Goal: Find specific page/section: Find specific page/section

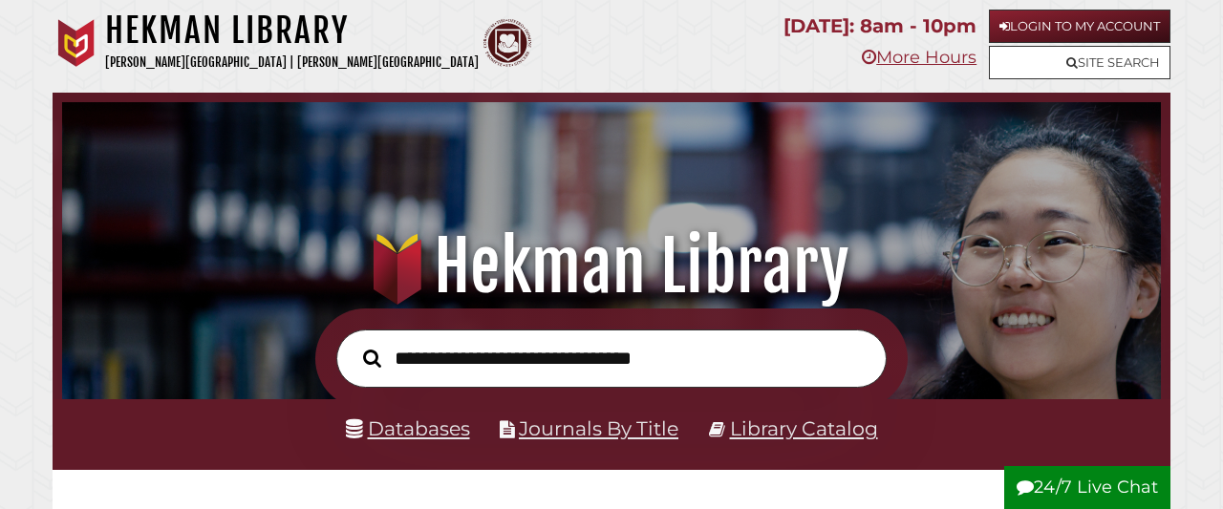
scroll to position [363, 1089]
click at [415, 437] on link "Databases" at bounding box center [408, 429] width 124 height 24
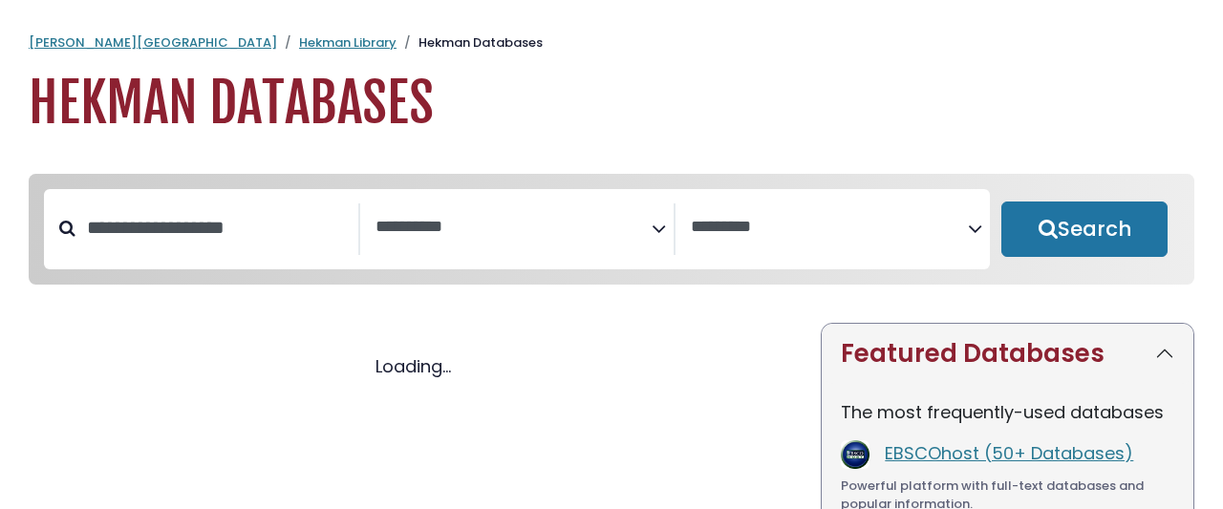
select select "Database Subject Filter"
select select "Database Vendors Filter"
select select "Database Subject Filter"
select select "Database Vendors Filter"
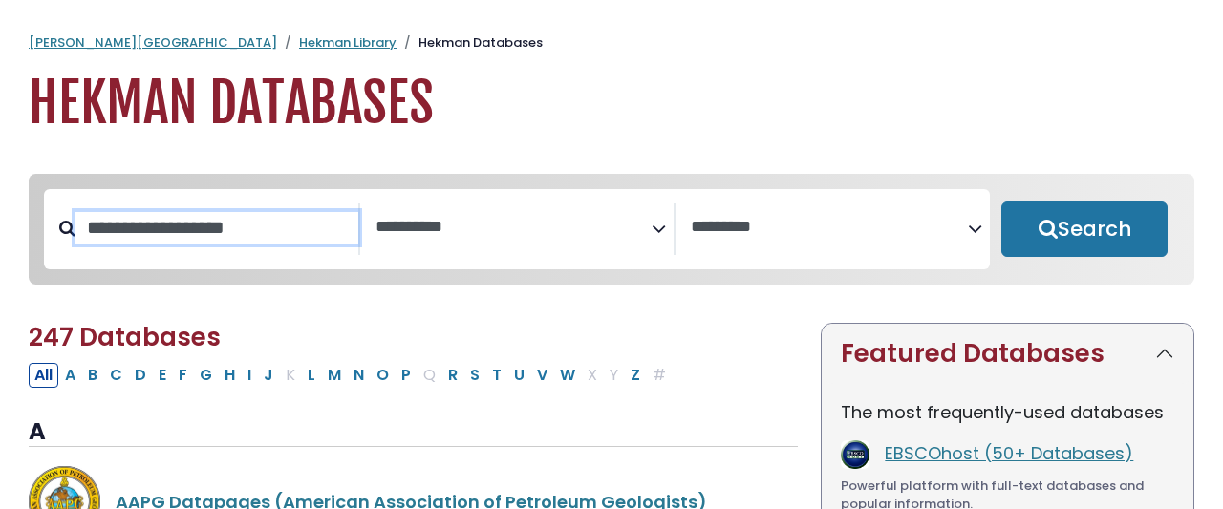
click at [268, 224] on input "Search database by title or keyword" at bounding box center [216, 228] width 283 height 32
type input "****"
click at [1001, 202] on button "Search" at bounding box center [1084, 229] width 166 height 55
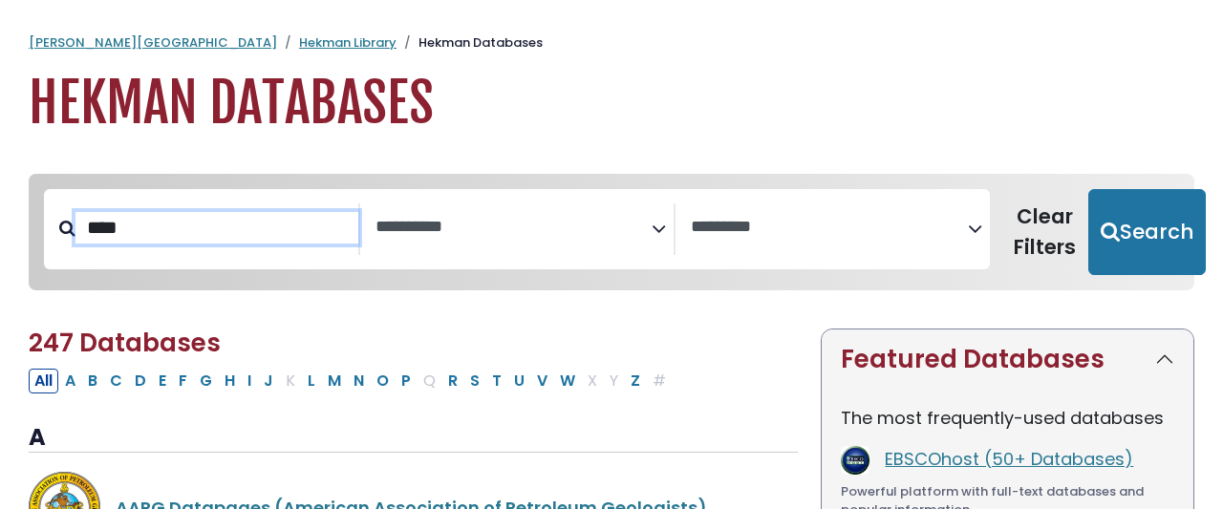
select select "Database Subject Filter"
select select "Database Vendors Filter"
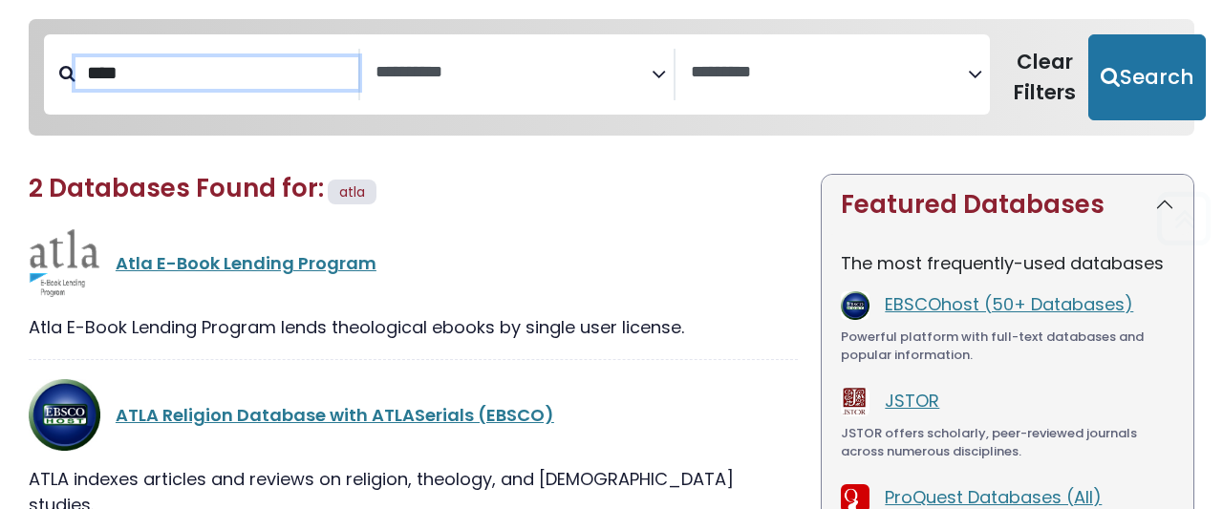
scroll to position [275, 0]
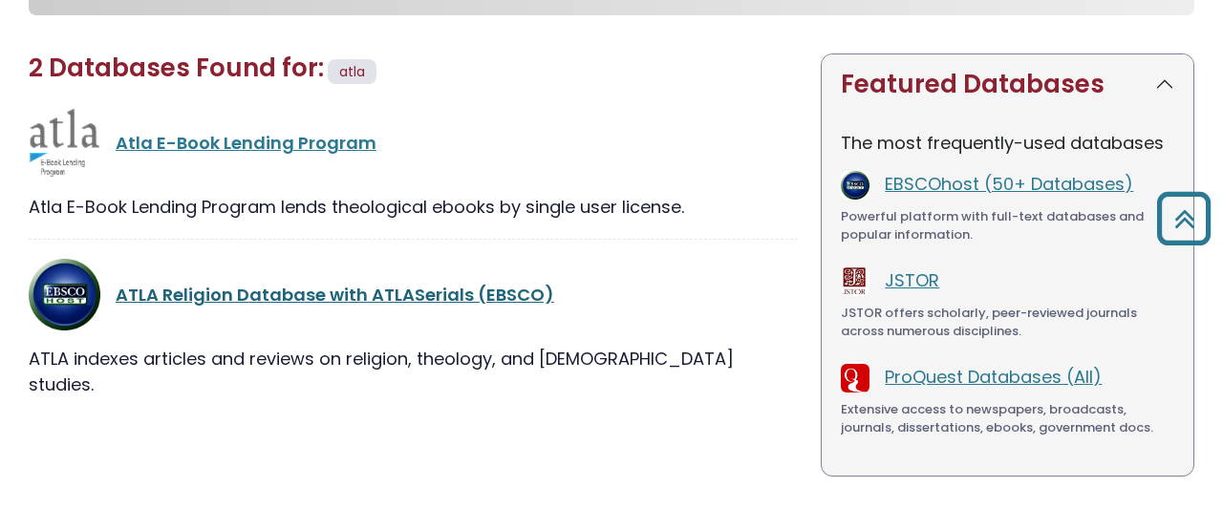
click at [152, 283] on link "ATLA Religion Database with ATLASerials (EBSCO)" at bounding box center [335, 295] width 439 height 24
